Goal: Task Accomplishment & Management: Manage account settings

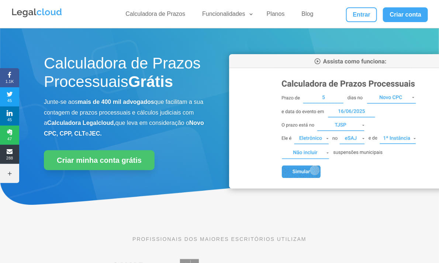
click at [379, 12] on div "Entrar Criar conta" at bounding box center [376, 14] width 104 height 15
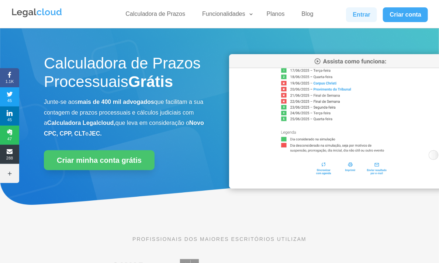
click at [371, 14] on link "Entrar" at bounding box center [361, 14] width 31 height 15
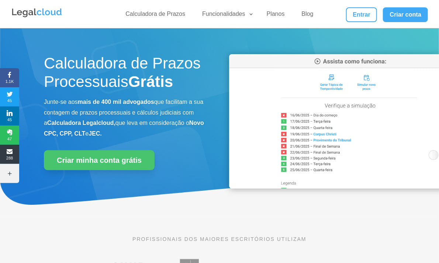
click at [363, 11] on link "Entrar" at bounding box center [361, 14] width 31 height 15
